Goal: Information Seeking & Learning: Learn about a topic

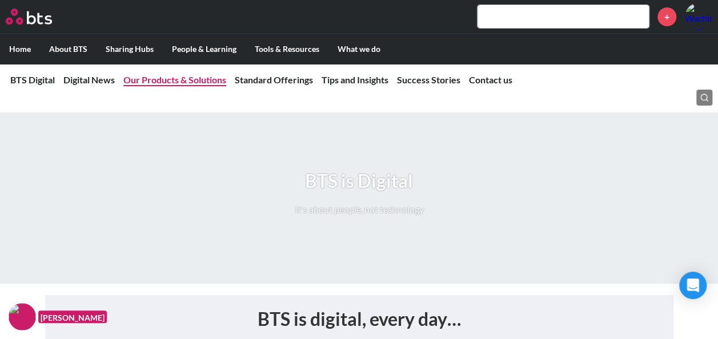
click at [180, 82] on link "Our Products & Solutions" at bounding box center [174, 79] width 103 height 11
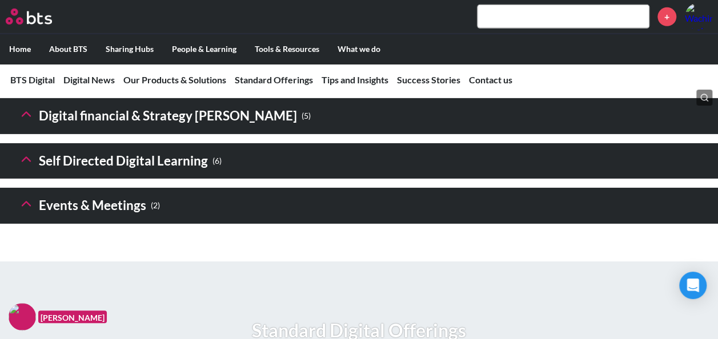
scroll to position [1747, 0]
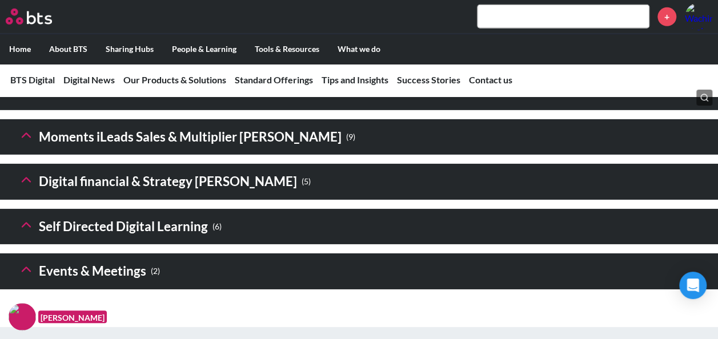
click at [19, 98] on icon at bounding box center [26, 90] width 16 height 16
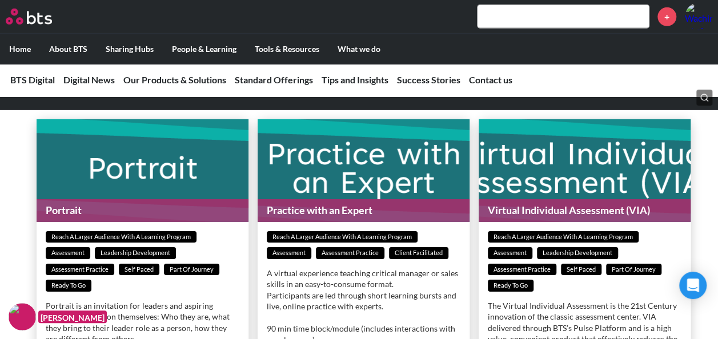
click at [20, 98] on icon at bounding box center [26, 90] width 16 height 16
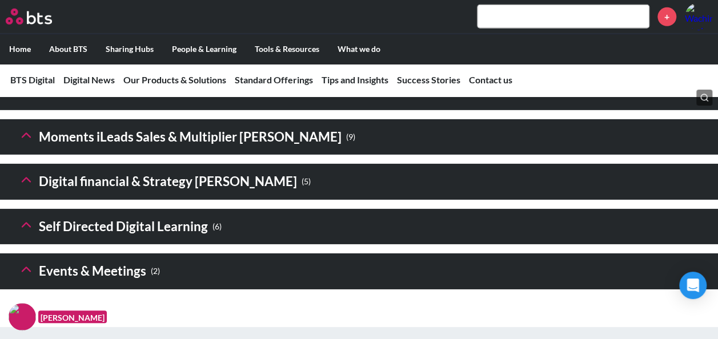
click at [26, 137] on polyline at bounding box center [26, 135] width 8 height 4
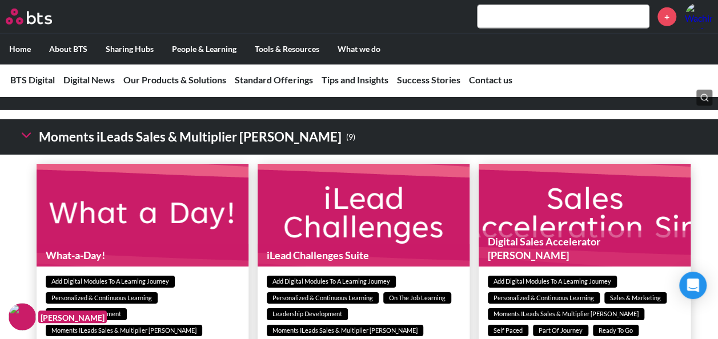
click at [27, 143] on icon at bounding box center [26, 135] width 16 height 16
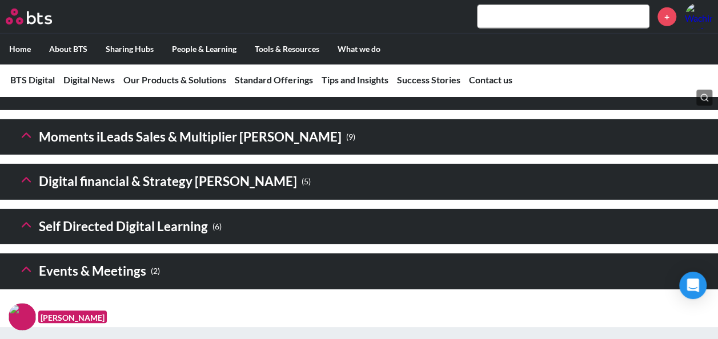
click at [21, 188] on icon at bounding box center [26, 180] width 16 height 16
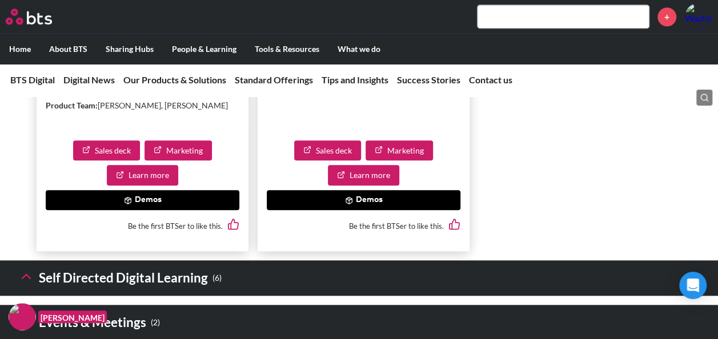
scroll to position [2717, 0]
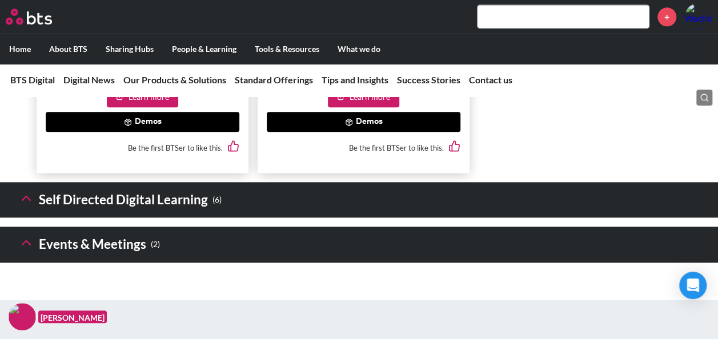
click at [22, 206] on icon at bounding box center [26, 198] width 16 height 16
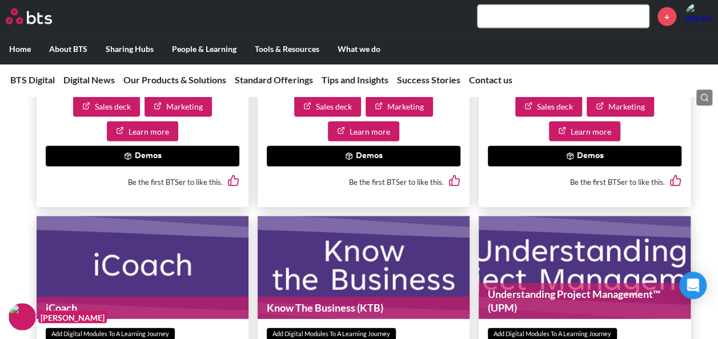
scroll to position [3174, 0]
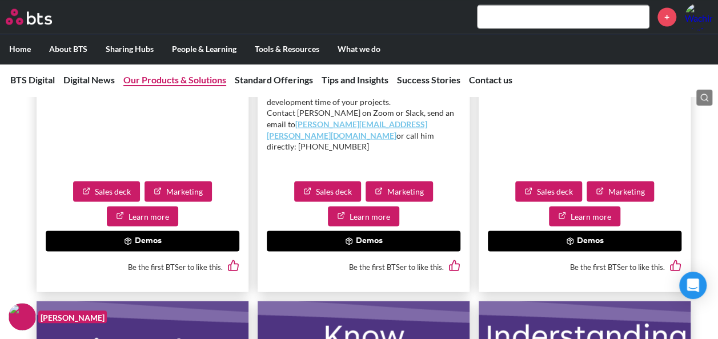
click at [193, 83] on link "Our Products & Solutions" at bounding box center [174, 79] width 103 height 11
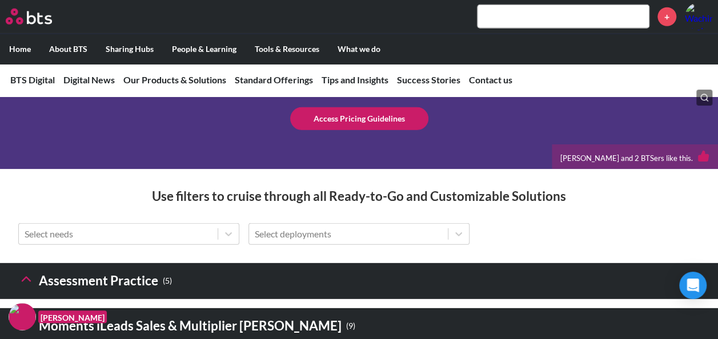
scroll to position [1575, 0]
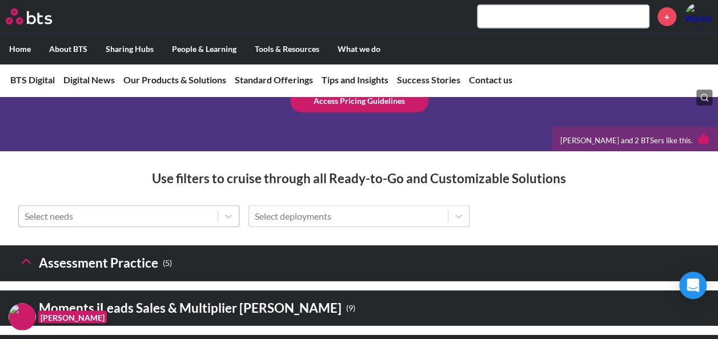
click at [198, 224] on div at bounding box center [118, 216] width 187 height 15
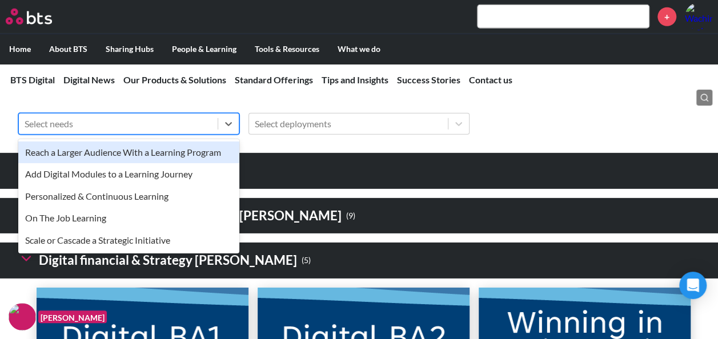
scroll to position [1750, 0]
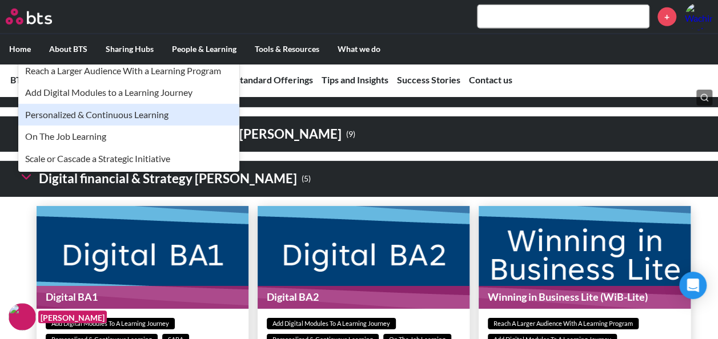
click at [369, 71] on div "option Personalized & Continuous Learning focused, 3 of 5. 5 results available.…" at bounding box center [359, 51] width 718 height 40
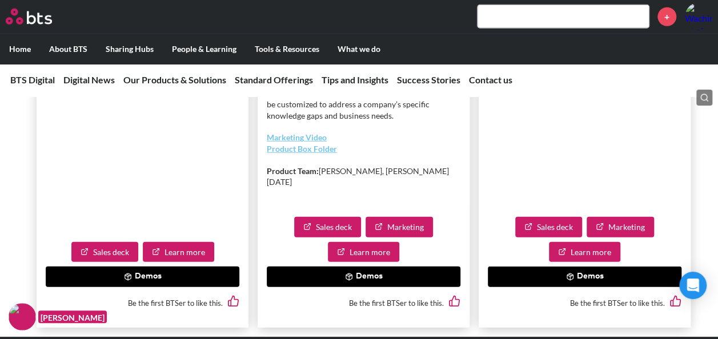
scroll to position [3748, 0]
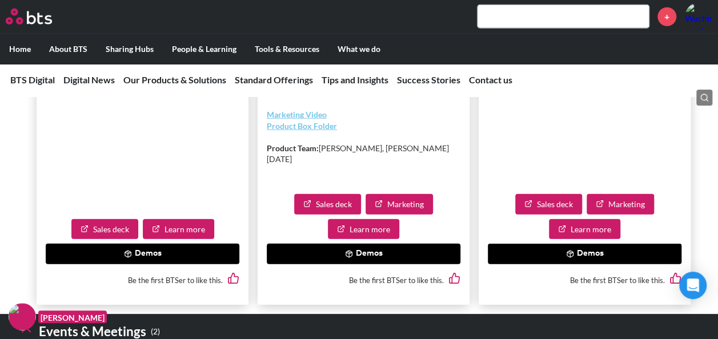
click at [363, 259] on button "Demos" at bounding box center [364, 254] width 194 height 21
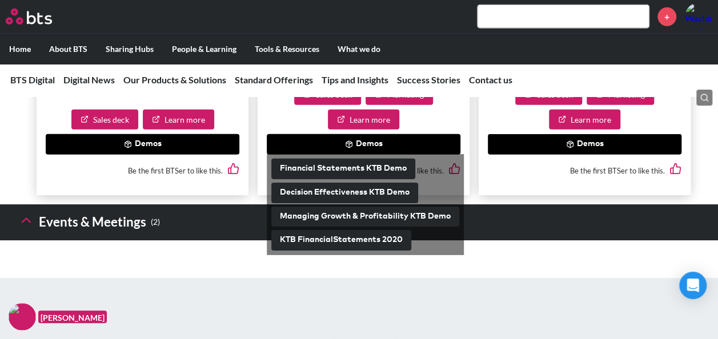
scroll to position [3862, 0]
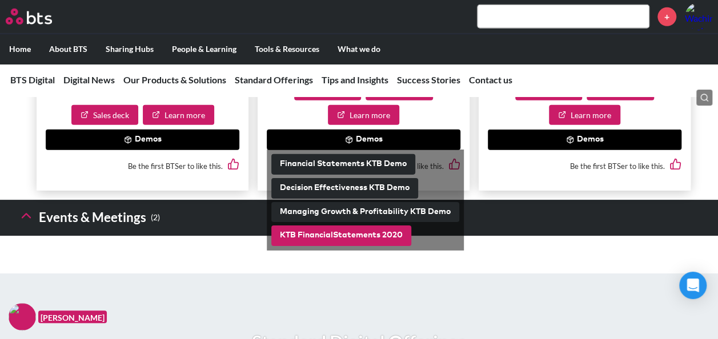
click at [391, 246] on button "KTB FinancialStatements 2020" at bounding box center [341, 236] width 140 height 21
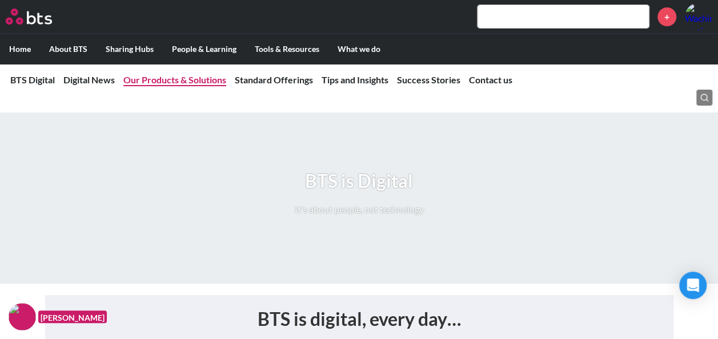
drag, startPoint x: 209, startPoint y: 82, endPoint x: 202, endPoint y: 78, distance: 7.9
click at [209, 82] on link "Our Products & Solutions" at bounding box center [174, 79] width 103 height 11
click at [202, 78] on link "Our Products & Solutions" at bounding box center [174, 79] width 103 height 11
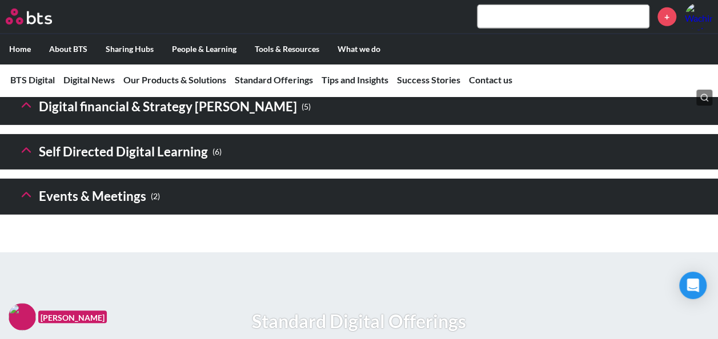
scroll to position [1804, 0]
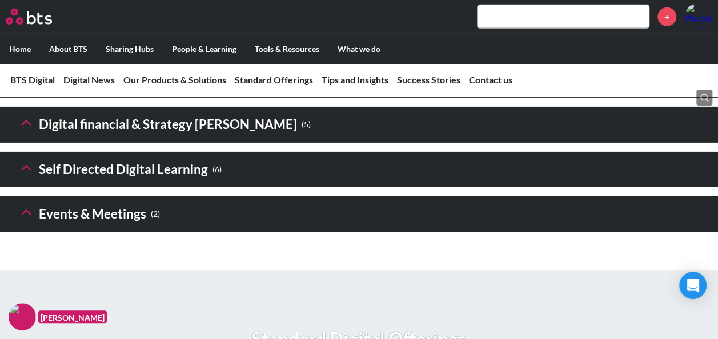
click at [206, 137] on h3 "Digital financial & Strategy Sims ( 5 )" at bounding box center [164, 124] width 292 height 25
click at [33, 137] on h3 "Digital financial & Strategy Sims ( 5 )" at bounding box center [164, 124] width 292 height 25
click at [27, 131] on icon at bounding box center [26, 123] width 16 height 16
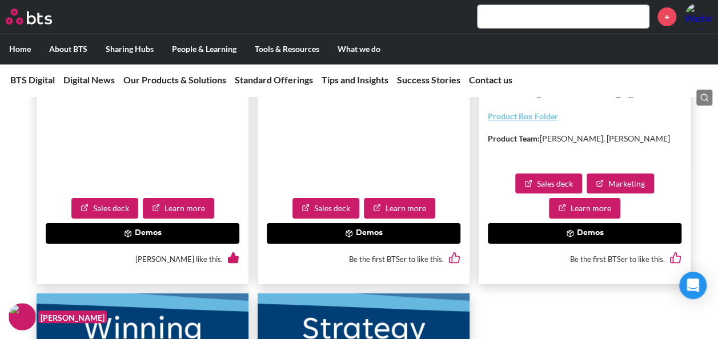
scroll to position [2146, 0]
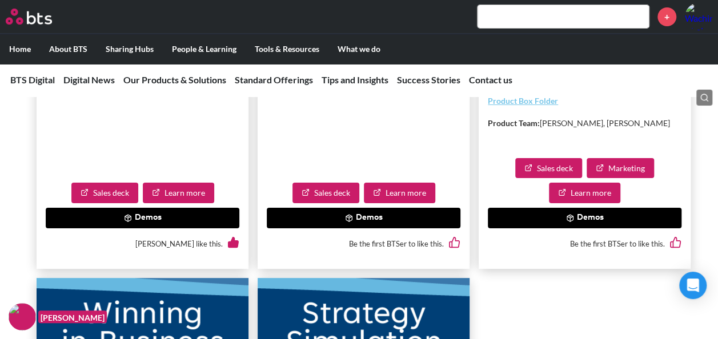
click at [163, 228] on button "Demos" at bounding box center [143, 218] width 194 height 21
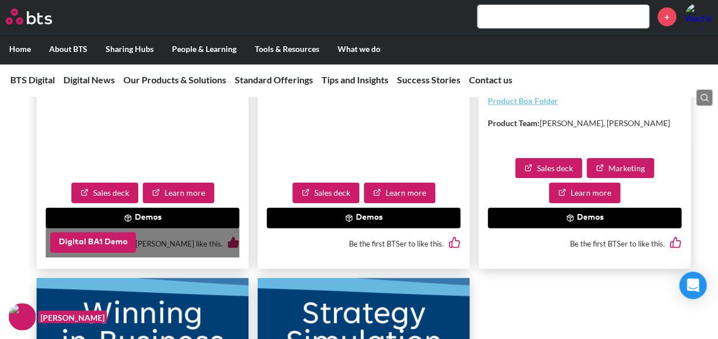
click at [123, 253] on button "Digital BA1 Demo" at bounding box center [93, 242] width 86 height 21
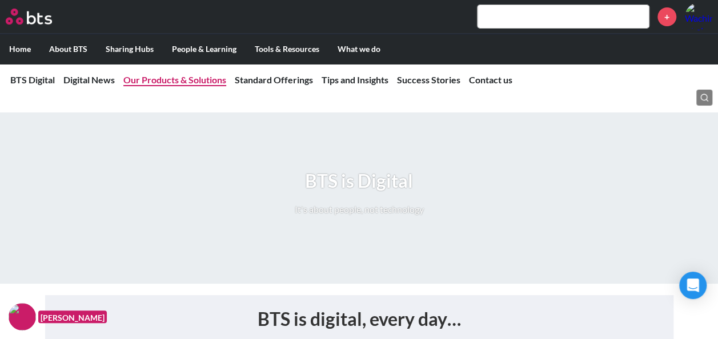
click at [200, 81] on link "Our Products & Solutions" at bounding box center [174, 79] width 103 height 11
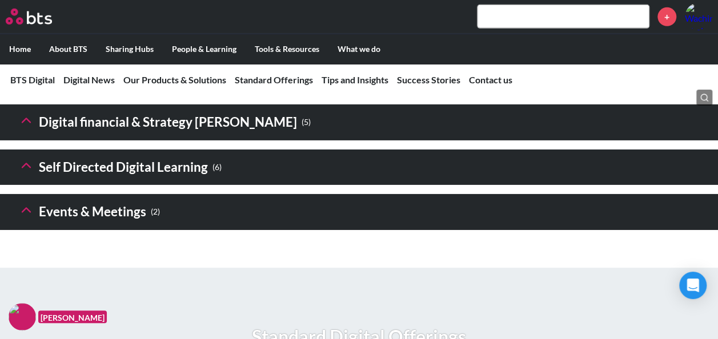
scroll to position [1747, 0]
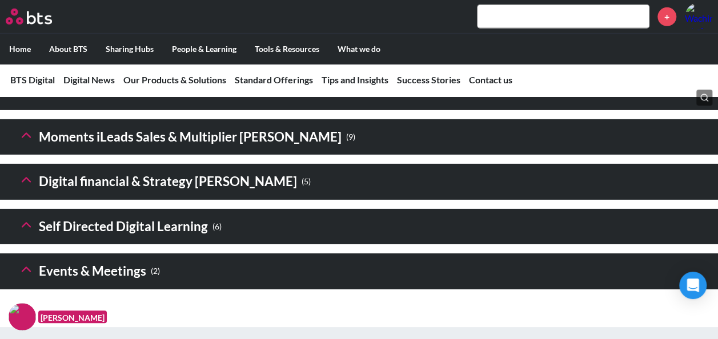
click at [112, 150] on h3 "Moments iLeads Sales & Multiplier Sims ( 9 )" at bounding box center [186, 137] width 337 height 25
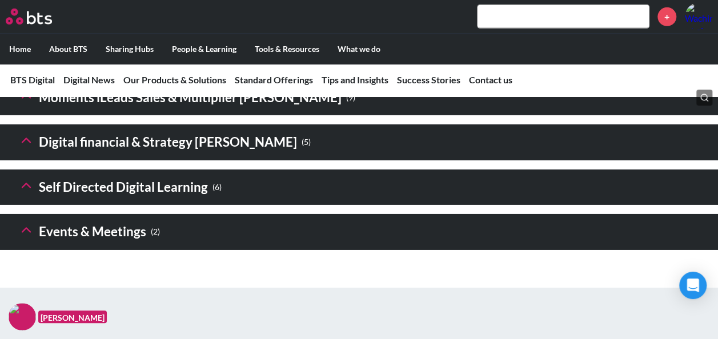
scroll to position [1804, 0]
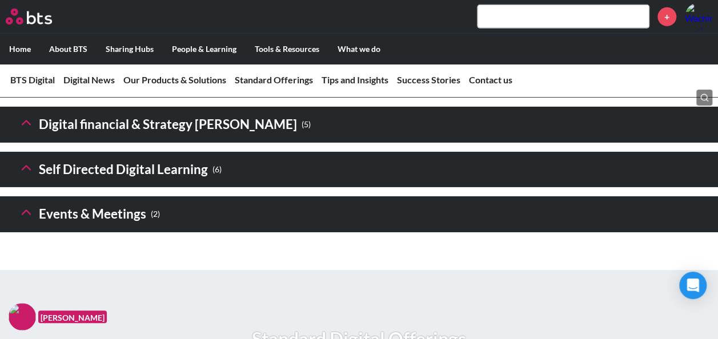
click at [19, 134] on button at bounding box center [26, 124] width 16 height 19
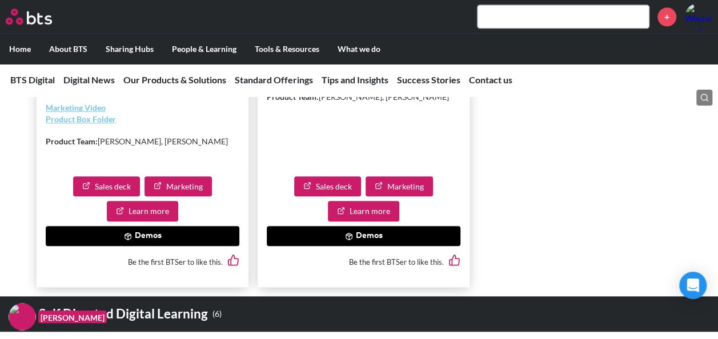
scroll to position [2775, 0]
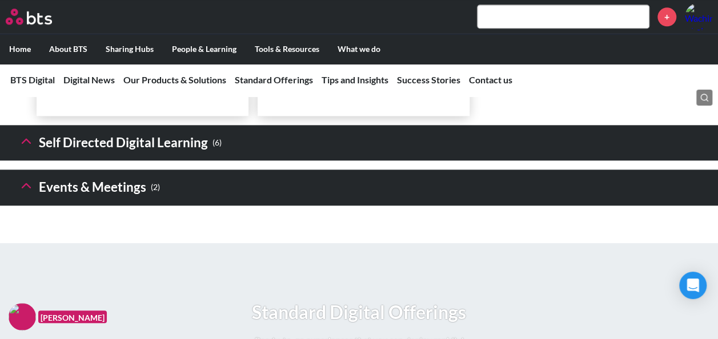
click at [12, 161] on header "Self Directed Digital Learning ( 6 )" at bounding box center [359, 143] width 718 height 36
click at [26, 149] on icon at bounding box center [26, 141] width 16 height 16
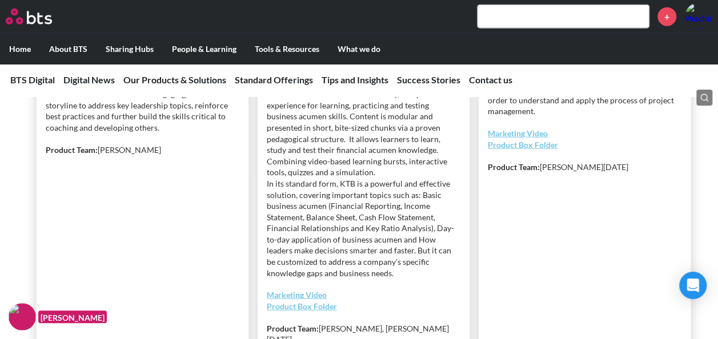
scroll to position [3745, 0]
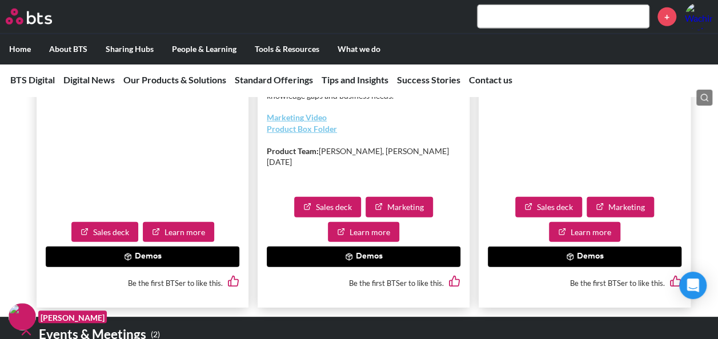
click at [378, 267] on button "Demos" at bounding box center [364, 257] width 194 height 21
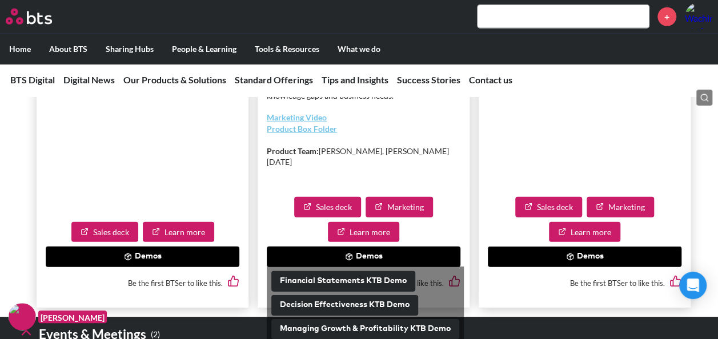
scroll to position [3802, 0]
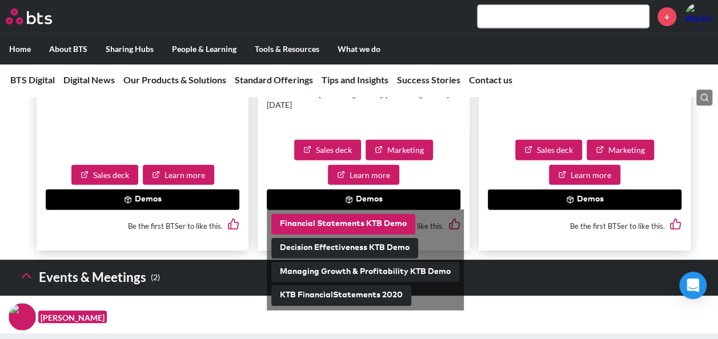
click at [393, 235] on button "Financial Statements KTB Demo" at bounding box center [343, 224] width 144 height 21
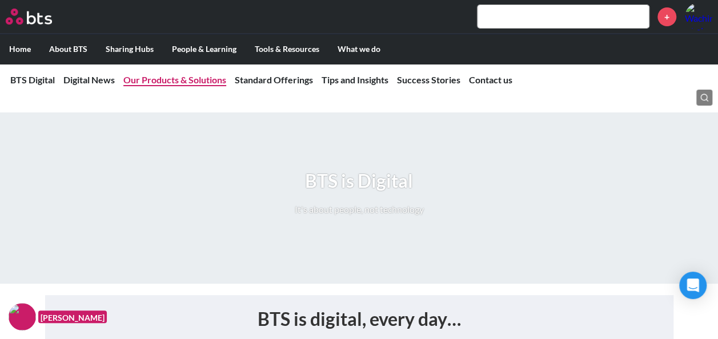
click at [187, 86] on li "Our Products & Solutions" at bounding box center [174, 80] width 103 height 13
click at [187, 81] on link "Our Products & Solutions" at bounding box center [174, 79] width 103 height 11
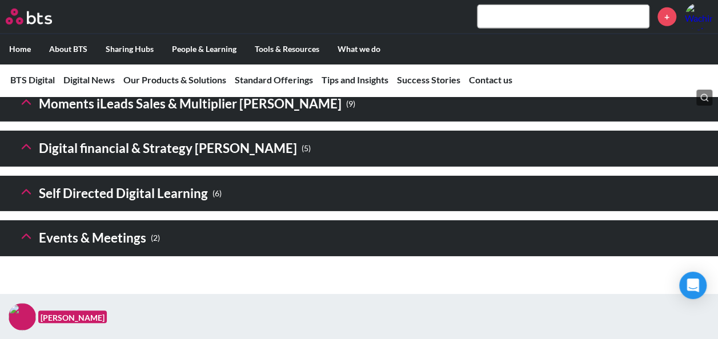
scroll to position [1861, 0]
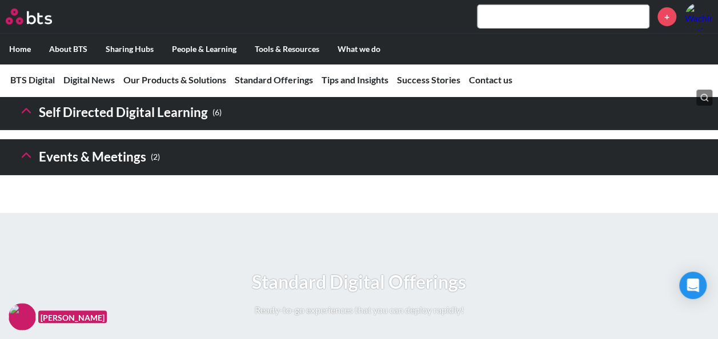
click at [158, 125] on h3 "Self Directed Digital Learning ( 6 )" at bounding box center [119, 112] width 203 height 25
click at [26, 119] on icon at bounding box center [26, 111] width 16 height 16
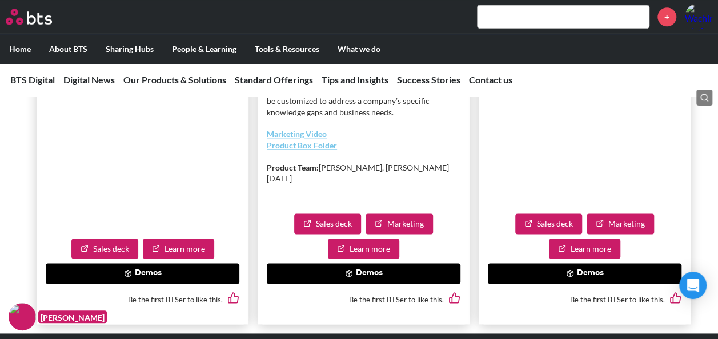
scroll to position [2889, 0]
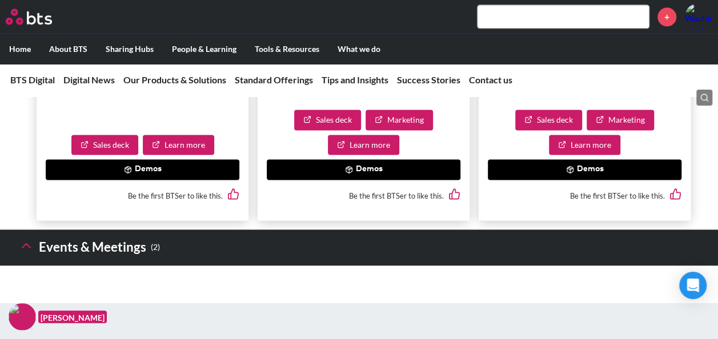
click at [377, 180] on button "Demos" at bounding box center [364, 169] width 194 height 21
